Goal: Task Accomplishment & Management: Manage account settings

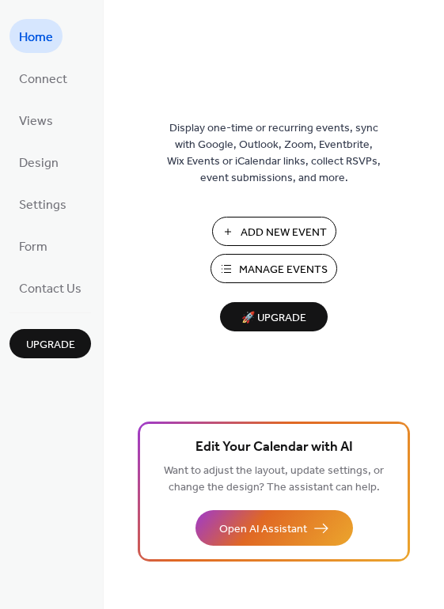
click at [298, 274] on span "Manage Events" at bounding box center [283, 270] width 89 height 17
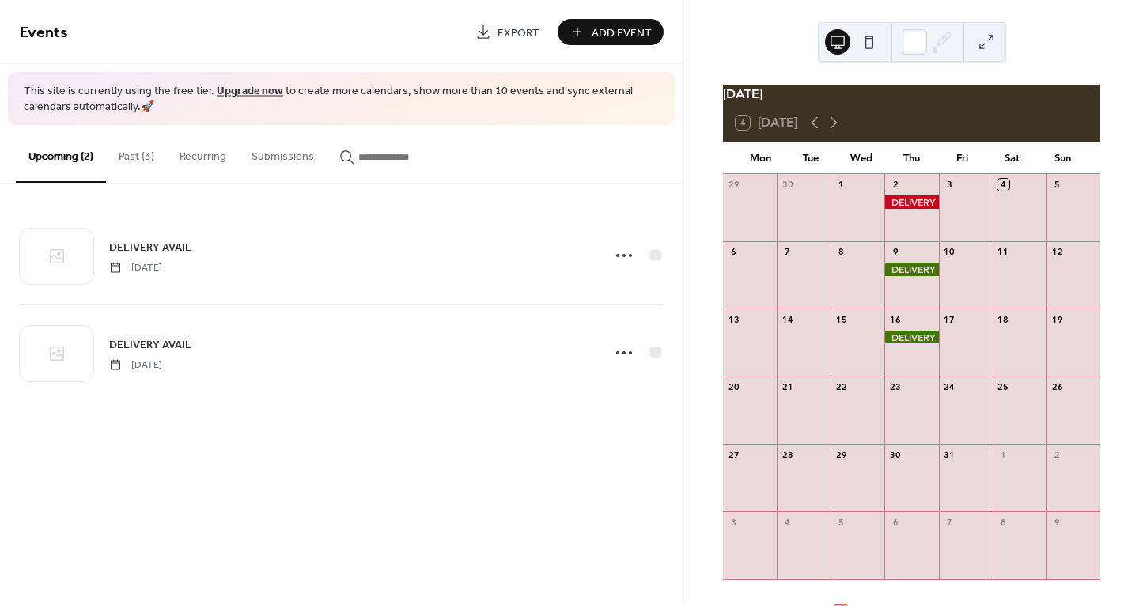
click at [148, 157] on button "Past (3)" at bounding box center [136, 153] width 61 height 56
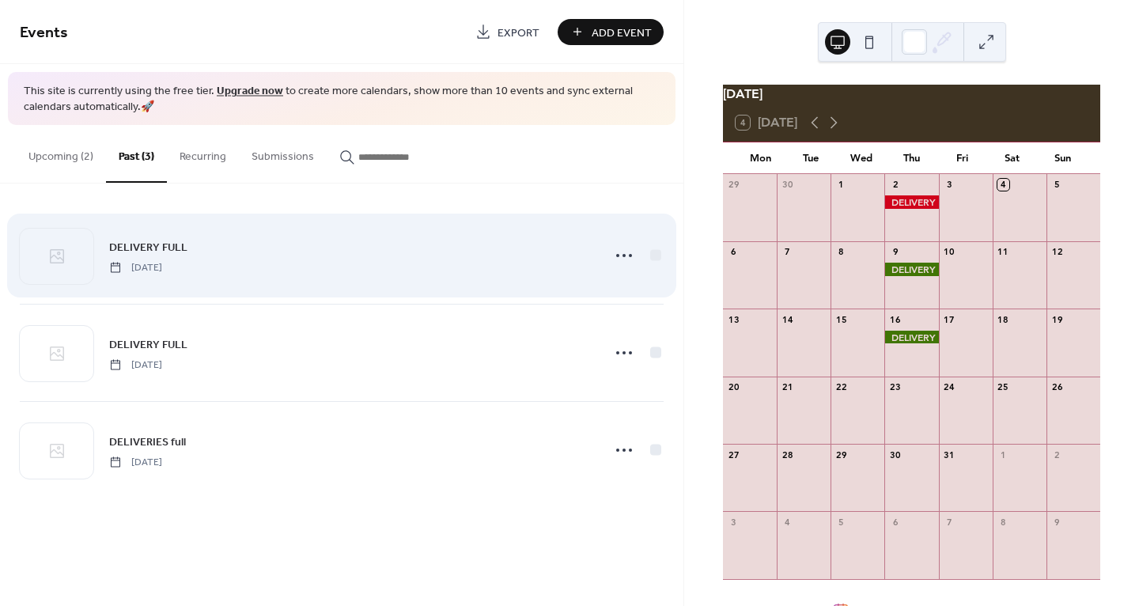
drag, startPoint x: 413, startPoint y: 278, endPoint x: 455, endPoint y: 273, distance: 42.3
click at [413, 278] on div "DELIVERY FULL Thursday, October 2, 2025" at bounding box center [342, 255] width 644 height 96
click at [628, 254] on icon at bounding box center [623, 255] width 25 height 25
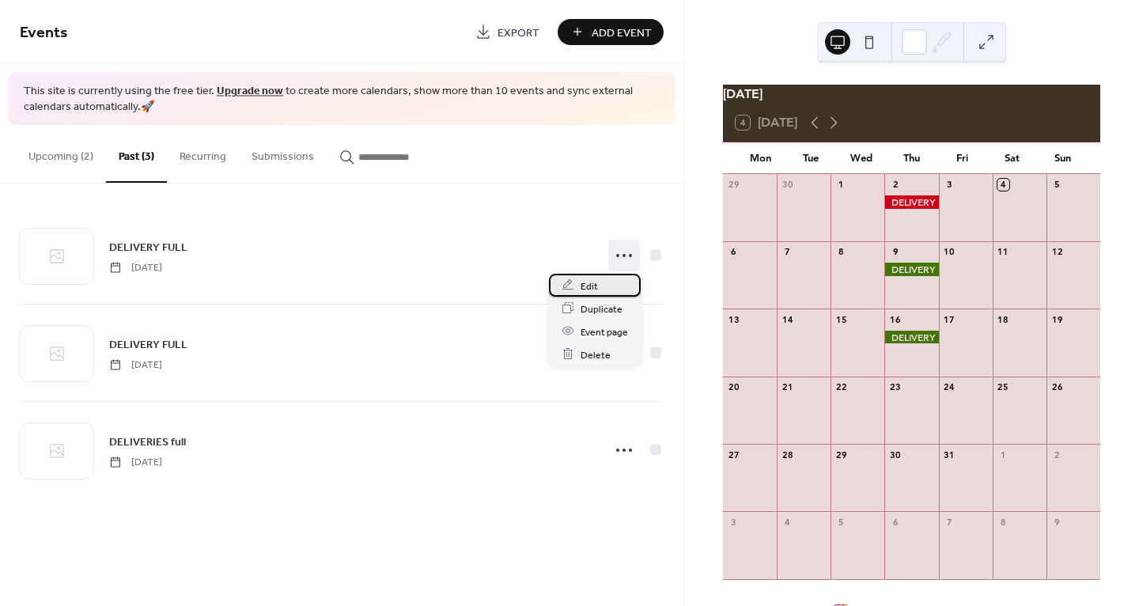
click at [611, 291] on div "Edit" at bounding box center [595, 285] width 92 height 23
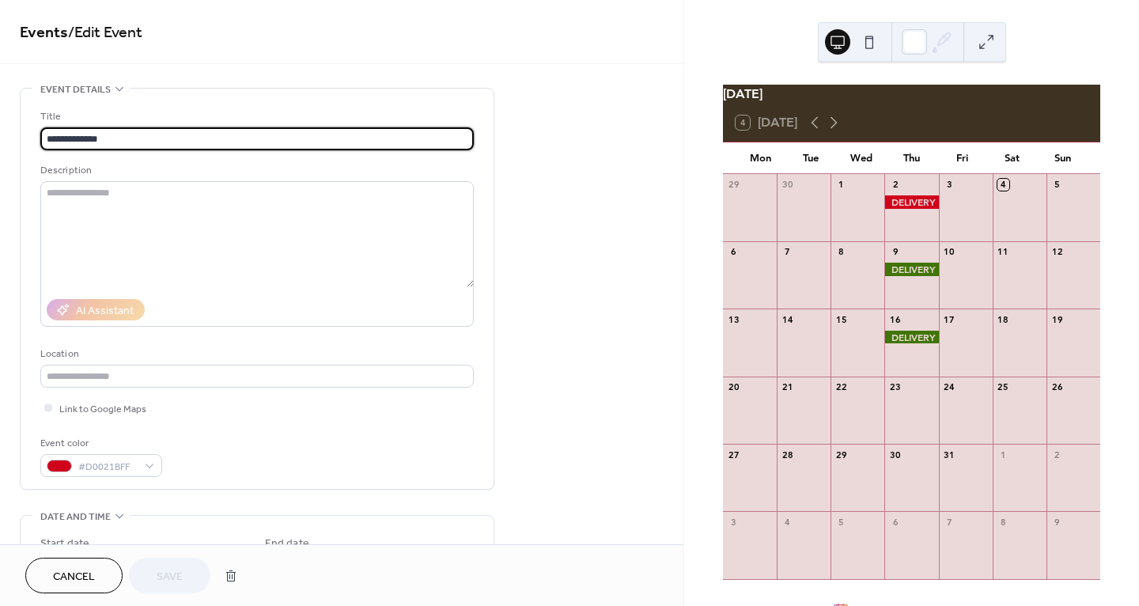
click at [169, 471] on div "Event color #D0021BFF" at bounding box center [256, 456] width 433 height 42
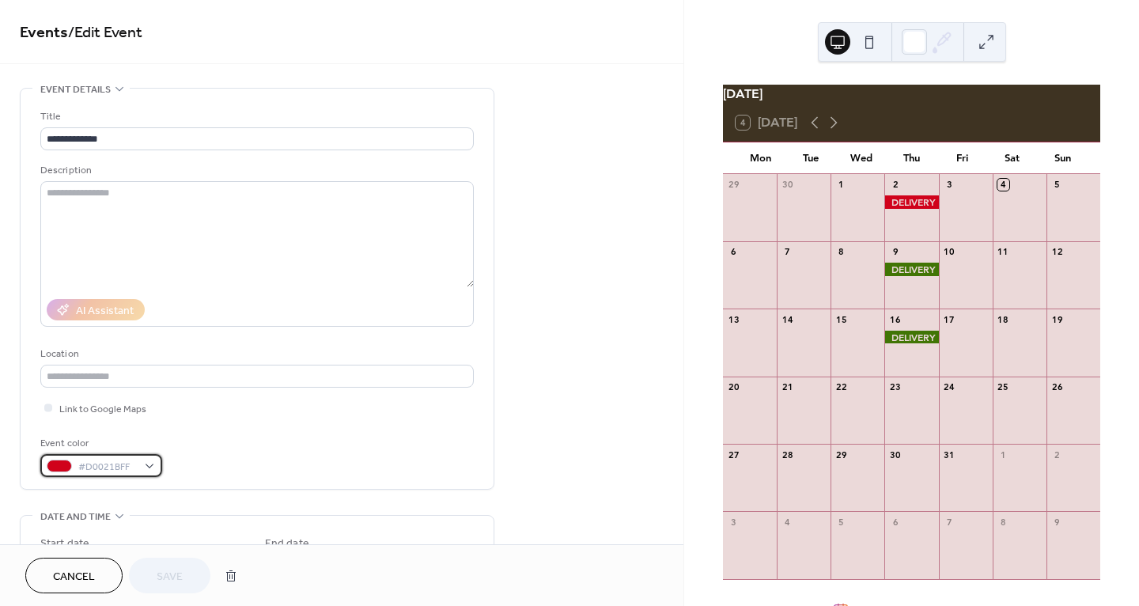
click at [148, 464] on div "#D0021BFF" at bounding box center [101, 465] width 122 height 23
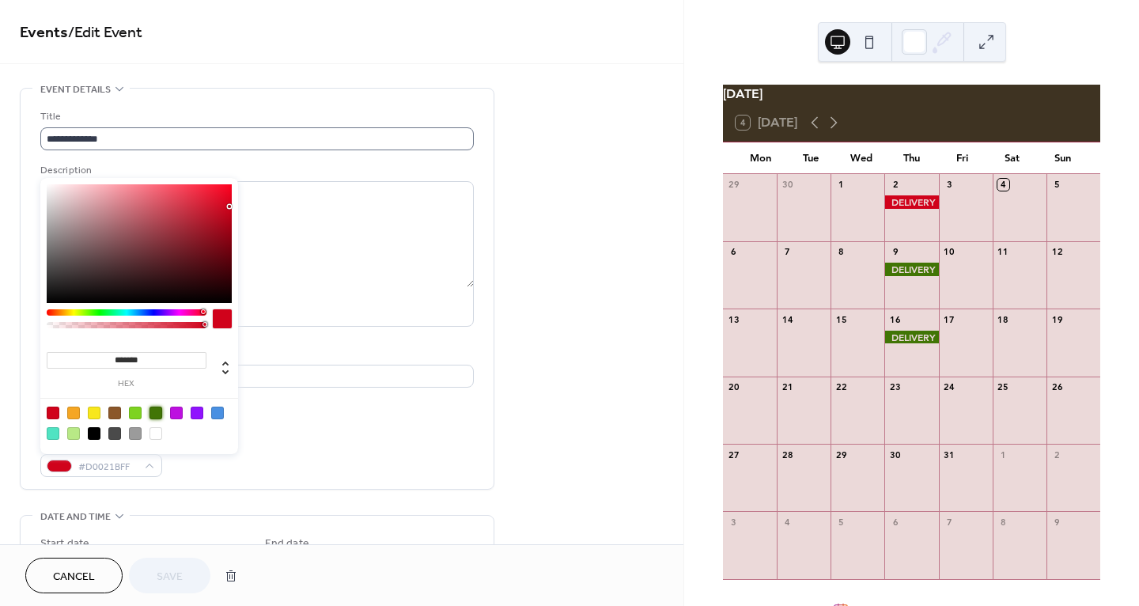
drag, startPoint x: 157, startPoint y: 410, endPoint x: 202, endPoint y: 135, distance: 278.1
click at [157, 409] on div at bounding box center [155, 413] width 13 height 13
type input "*******"
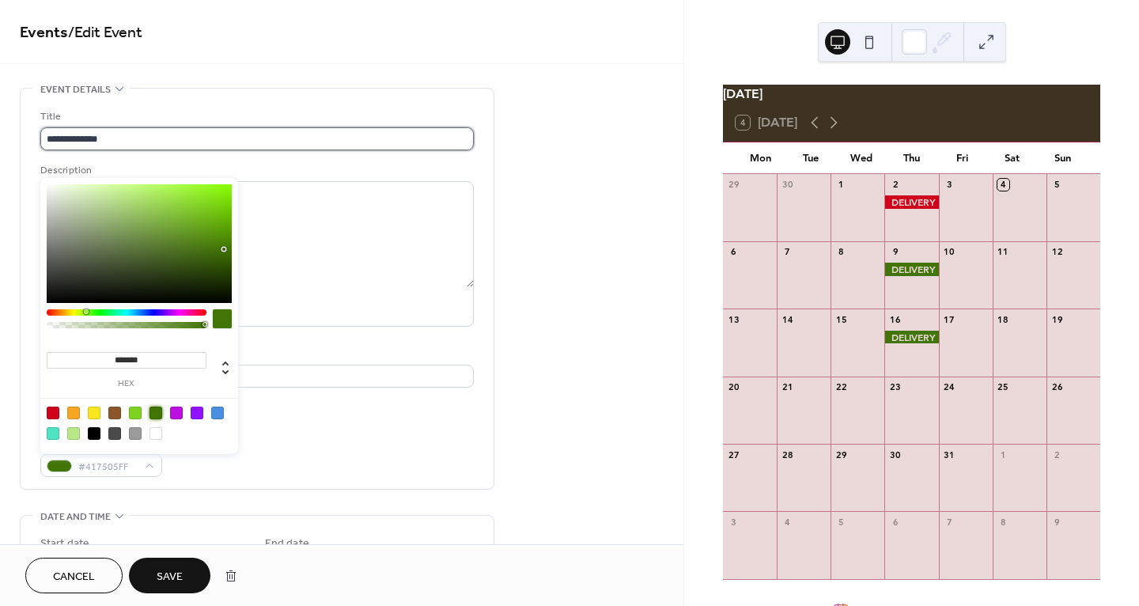
click at [172, 138] on input "**********" at bounding box center [256, 138] width 433 height 23
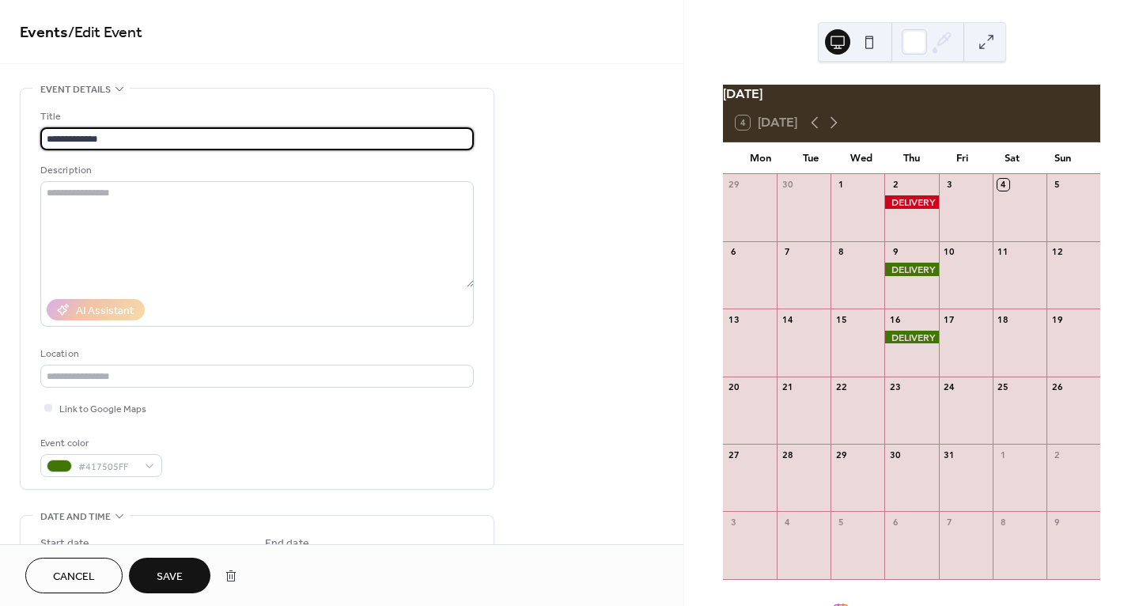
click at [146, 134] on input "**********" at bounding box center [256, 138] width 433 height 23
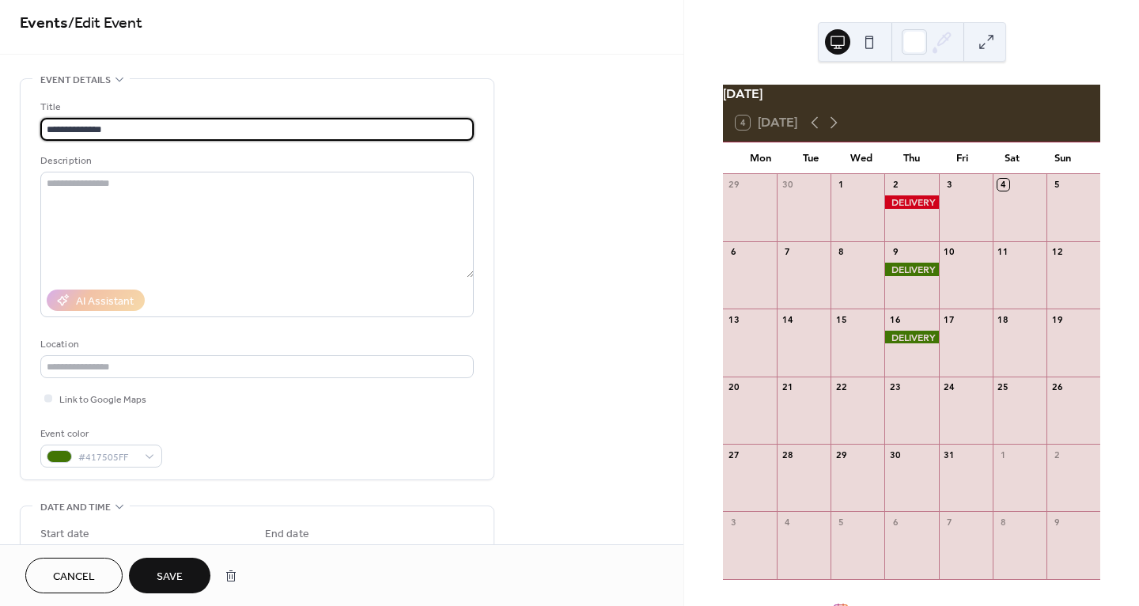
scroll to position [56, 0]
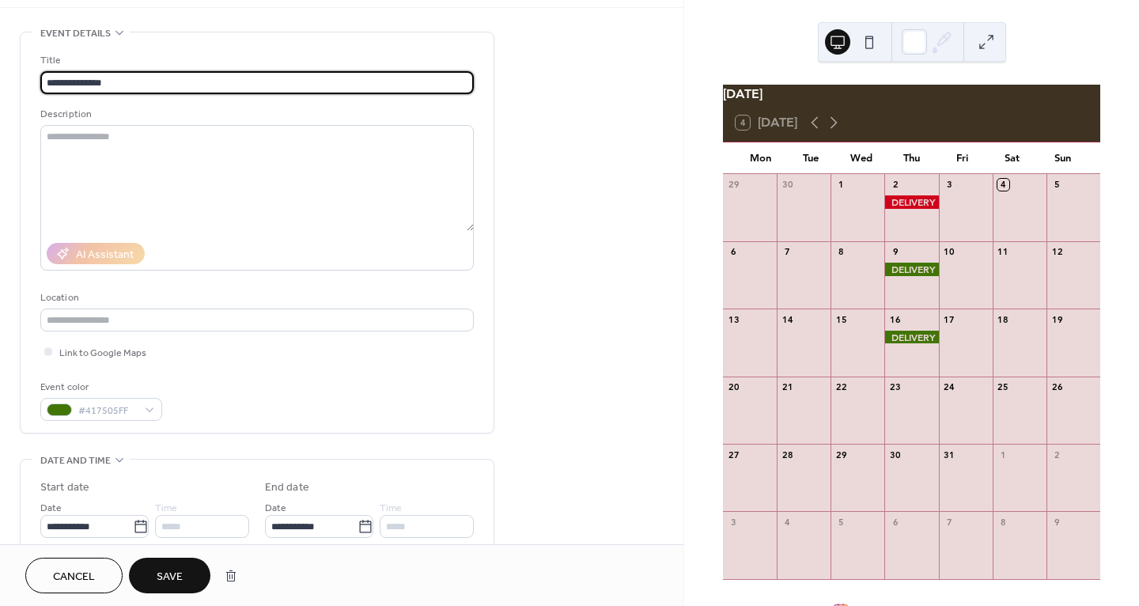
type input "**********"
click at [183, 570] on span "Save" at bounding box center [170, 577] width 26 height 17
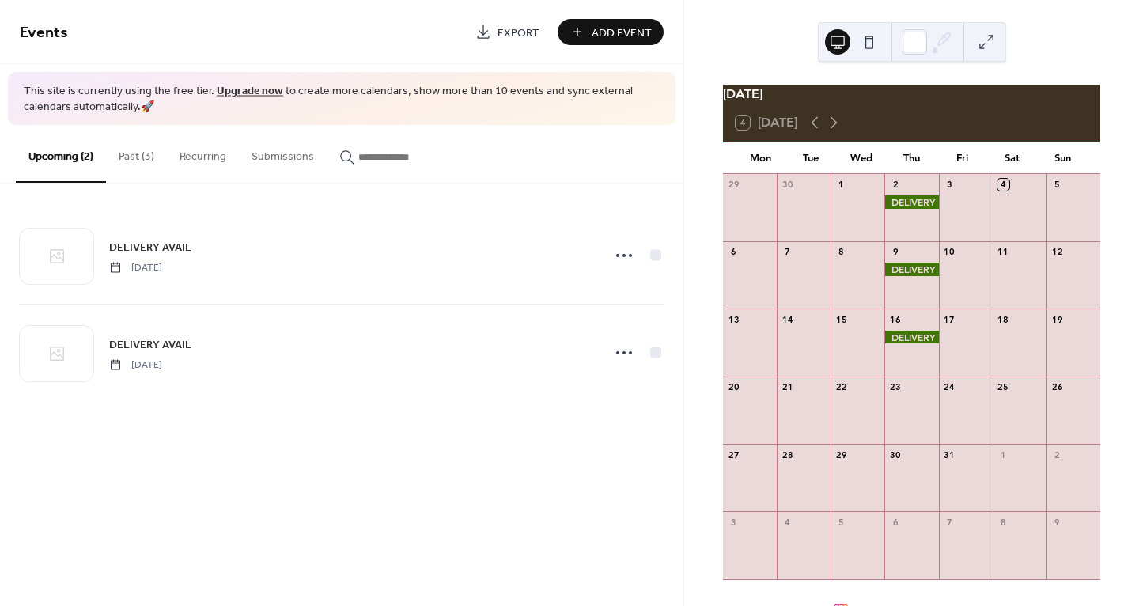
click at [137, 158] on button "Past (3)" at bounding box center [136, 153] width 61 height 56
click at [79, 157] on button "Upcoming (2)" at bounding box center [61, 153] width 90 height 56
click at [141, 160] on button "Past (3)" at bounding box center [136, 153] width 61 height 56
click at [209, 153] on button "Recurring" at bounding box center [203, 153] width 72 height 56
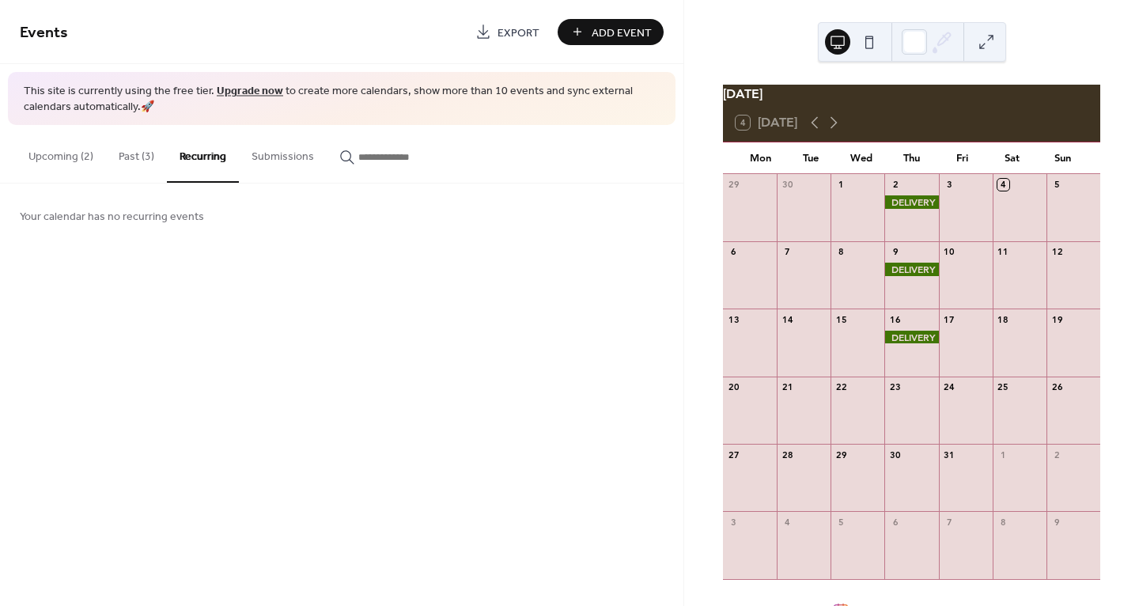
click at [78, 162] on button "Upcoming (2)" at bounding box center [61, 153] width 90 height 56
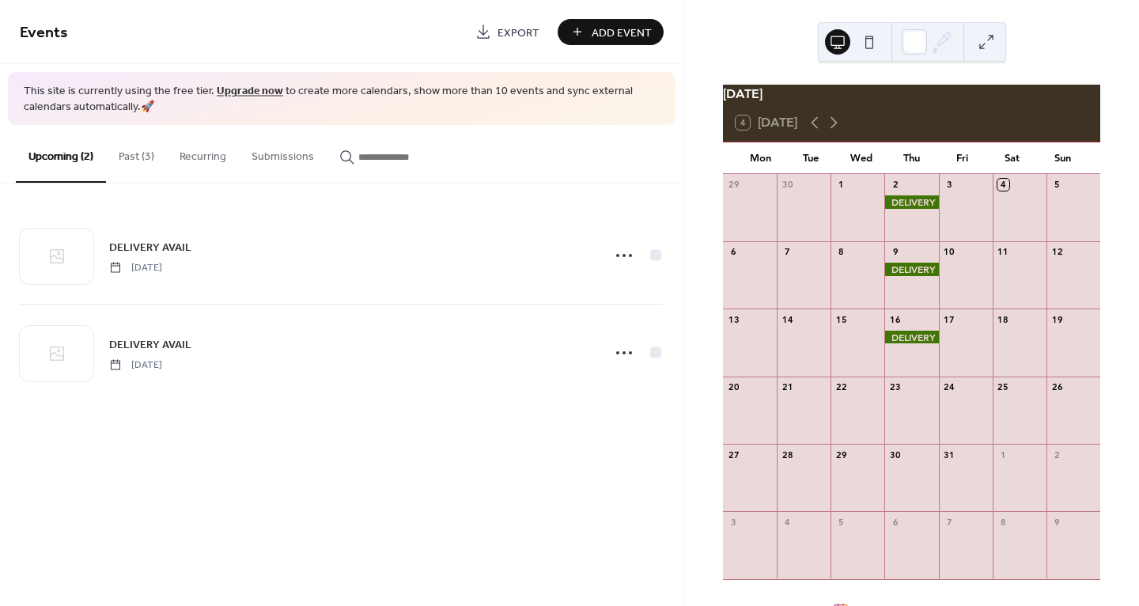
click at [917, 344] on div at bounding box center [911, 337] width 54 height 13
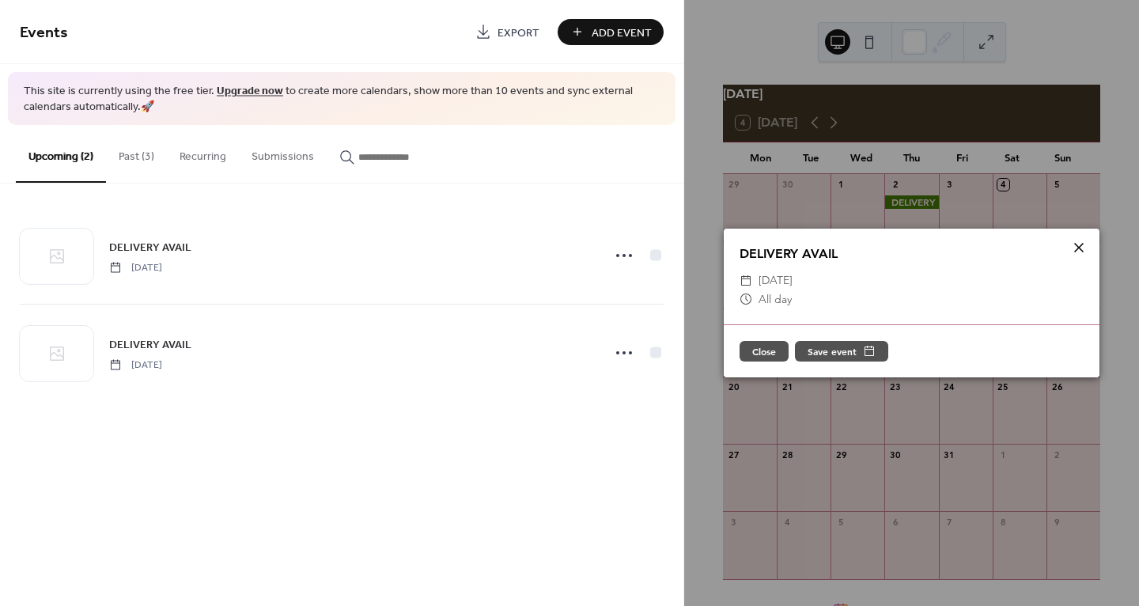
click at [1083, 254] on icon at bounding box center [1078, 247] width 19 height 19
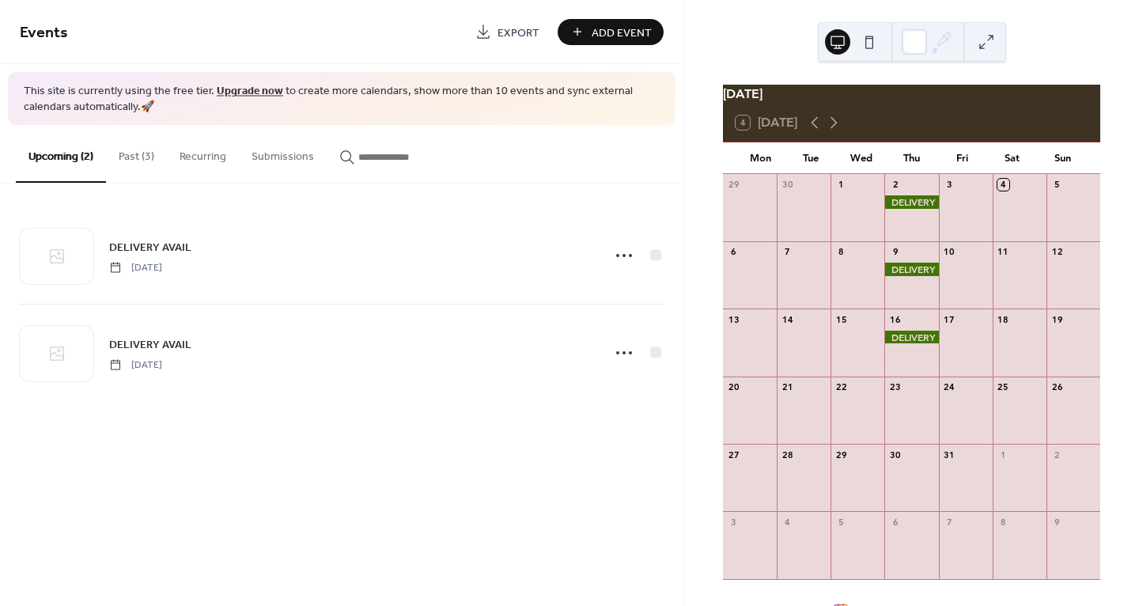
click at [137, 157] on button "Past (3)" at bounding box center [136, 153] width 61 height 56
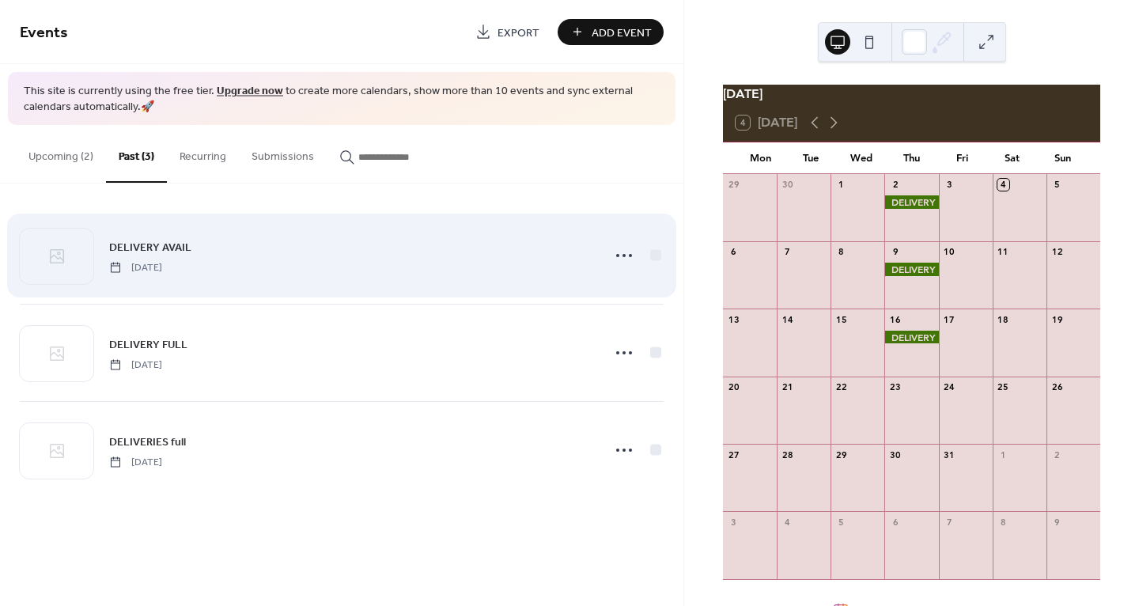
drag, startPoint x: 342, startPoint y: 267, endPoint x: 555, endPoint y: 264, distance: 212.8
click at [346, 267] on div "DELIVERY AVAIL Thursday, October 2, 2025" at bounding box center [350, 256] width 483 height 36
click at [630, 255] on circle at bounding box center [630, 255] width 3 height 3
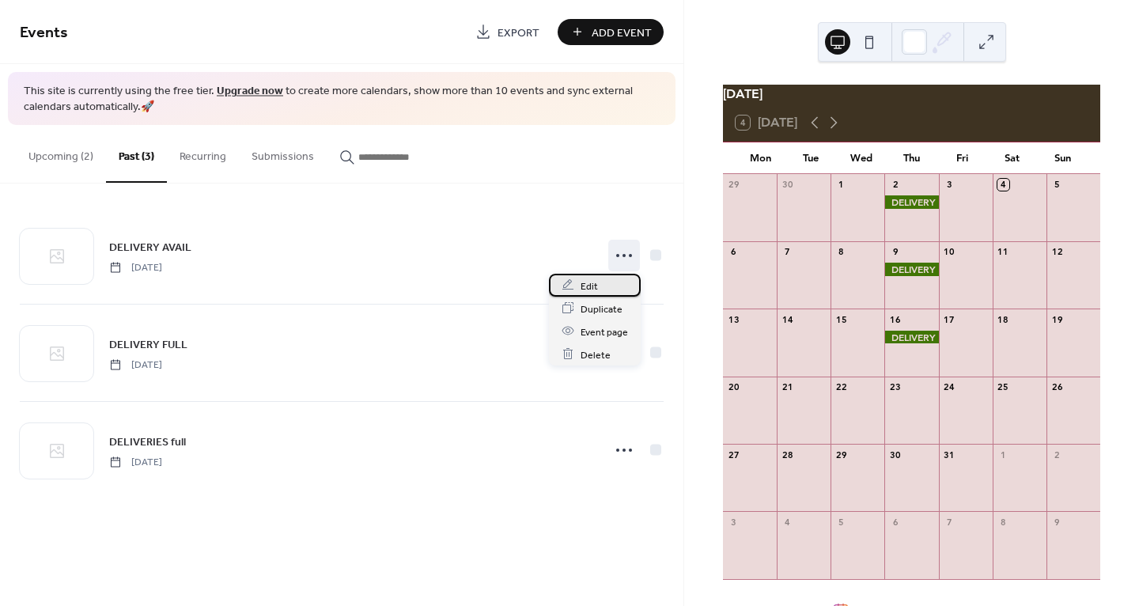
click at [616, 281] on div "Edit" at bounding box center [595, 285] width 92 height 23
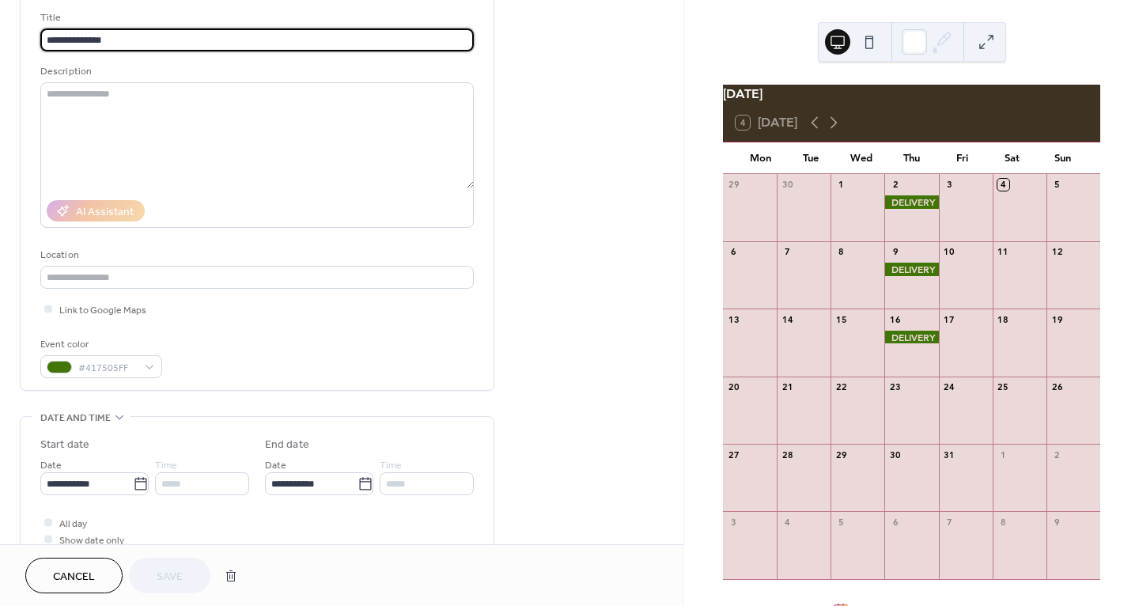
scroll to position [115, 0]
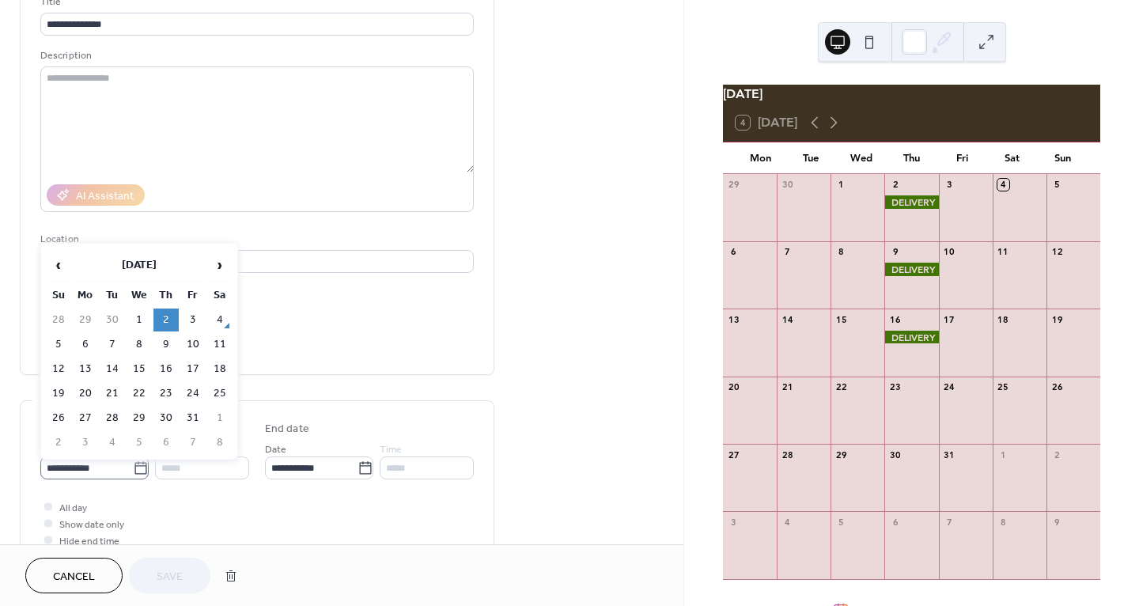
click at [133, 470] on icon at bounding box center [141, 468] width 16 height 16
click at [133, 470] on input "**********" at bounding box center [86, 467] width 93 height 23
click at [196, 397] on td "24" at bounding box center [192, 393] width 25 height 23
type input "**********"
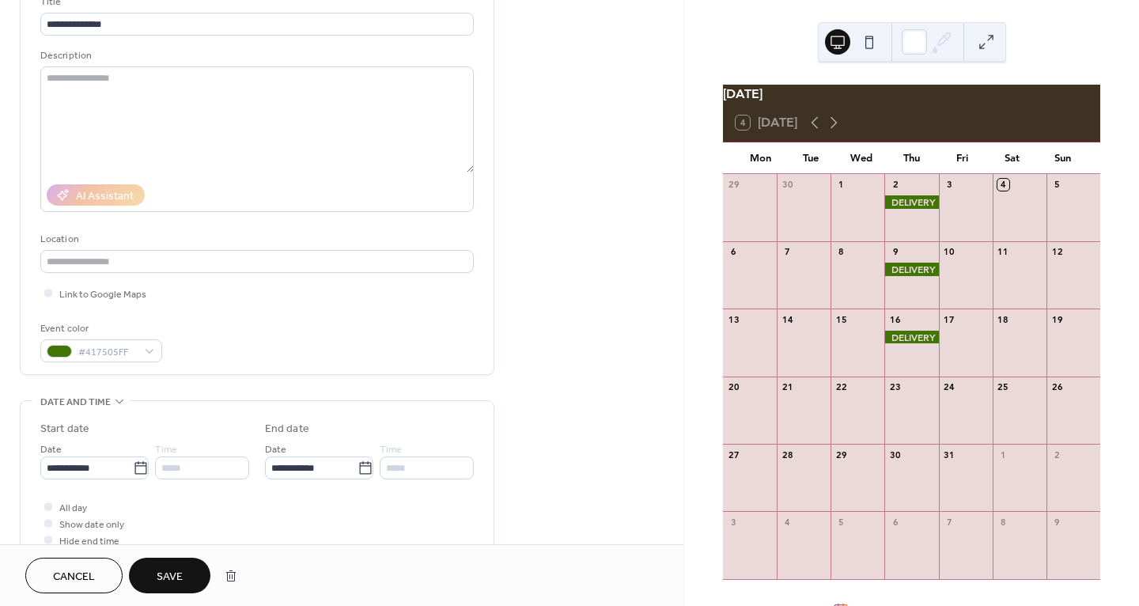
click at [187, 570] on button "Save" at bounding box center [169, 576] width 81 height 36
